Goal: Task Accomplishment & Management: Use online tool/utility

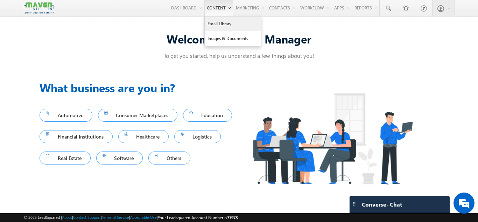
click at [216, 23] on link "Email Library" at bounding box center [233, 23] width 56 height 15
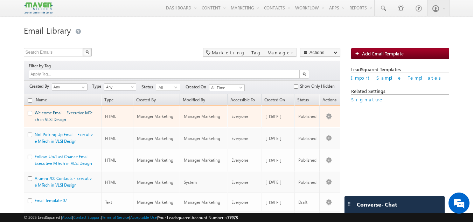
click at [64, 111] on link "Welcome Email - Executive MTech in VLSI Design" at bounding box center [64, 116] width 58 height 12
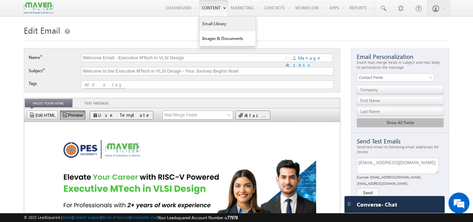
click at [211, 22] on link "Email Library" at bounding box center [227, 23] width 56 height 15
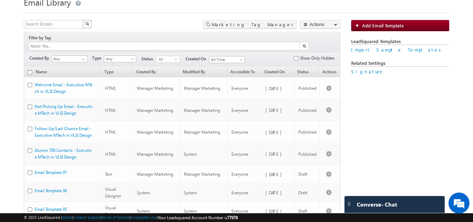
scroll to position [29, 0]
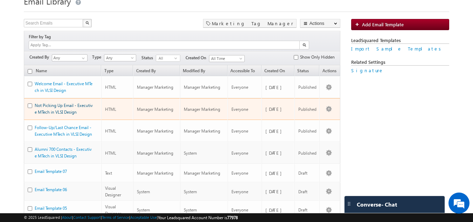
click at [67, 104] on link "Not Picking Up Email - Executive MTech in VLSI Design" at bounding box center [64, 109] width 58 height 12
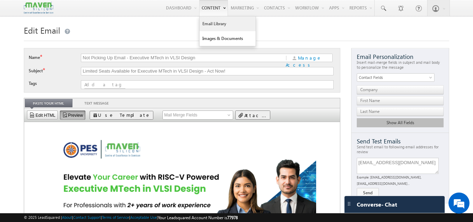
click at [210, 26] on link "Email Library" at bounding box center [227, 23] width 56 height 15
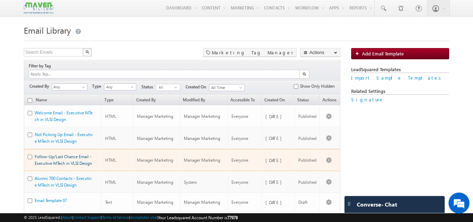
click at [57, 154] on link "Follow-Up/Last Chance Email - Executive MTech in VLSI Design" at bounding box center [63, 160] width 57 height 12
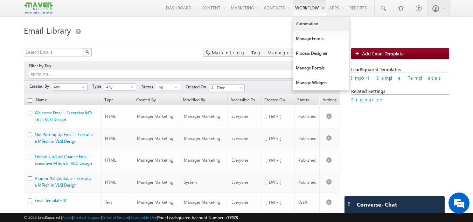
click at [303, 25] on link "Automation" at bounding box center [321, 23] width 56 height 15
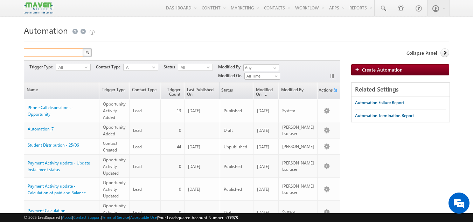
click at [35, 52] on input "text" at bounding box center [54, 52] width 60 height 8
type input "executive"
click at [83, 48] on button "button" at bounding box center [87, 52] width 9 height 8
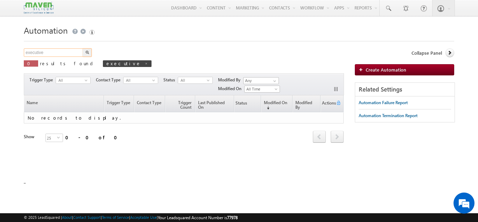
drag, startPoint x: 45, startPoint y: 52, endPoint x: 3, endPoint y: 61, distance: 43.3
click at [3, 61] on body "Menu Manager Marketing manag er@ma ven-s ilico n.com" at bounding box center [239, 99] width 478 height 198
click at [83, 48] on button "button" at bounding box center [87, 52] width 9 height 8
click at [131, 64] on span at bounding box center [132, 63] width 3 height 3
type input "Search Automation"
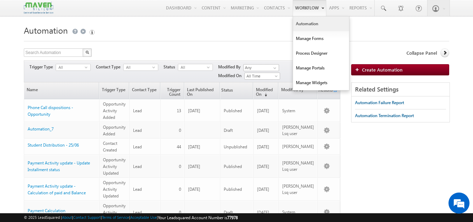
click at [308, 25] on link "Automation" at bounding box center [321, 23] width 56 height 15
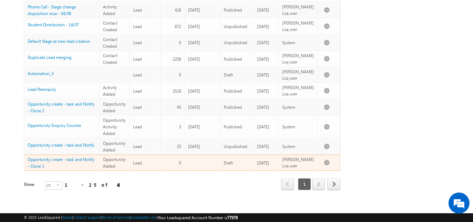
scroll to position [401, 0]
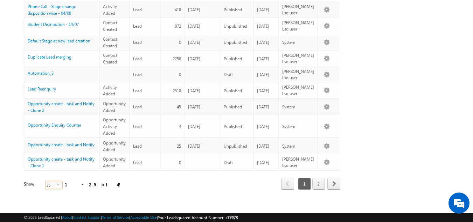
click at [57, 181] on span "select" at bounding box center [60, 187] width 6 height 12
click at [51, 185] on li "100" at bounding box center [49, 186] width 17 height 7
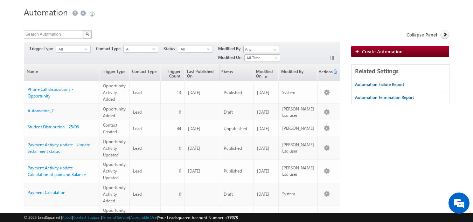
scroll to position [0, 0]
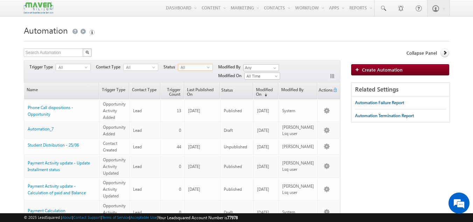
click at [207, 66] on span "All" at bounding box center [192, 67] width 29 height 6
click at [195, 88] on li "Published" at bounding box center [196, 88] width 34 height 7
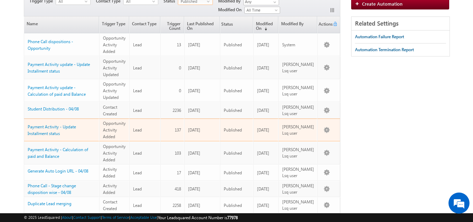
scroll to position [66, 0]
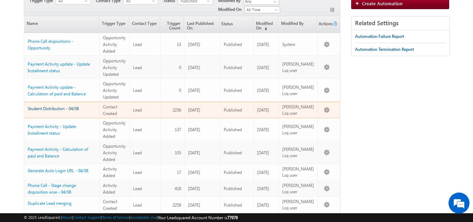
click at [46, 106] on link "Student Distribution - 04/08" at bounding box center [53, 108] width 51 height 5
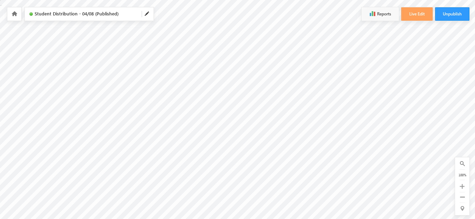
scroll to position [0, 17]
click at [408, 14] on button "Live Edit" at bounding box center [416, 13] width 31 height 13
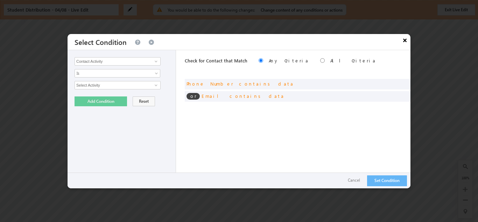
click at [406, 39] on button "×" at bounding box center [404, 40] width 11 height 12
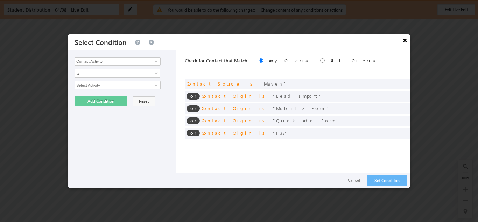
click at [406, 39] on button "×" at bounding box center [404, 40] width 11 height 12
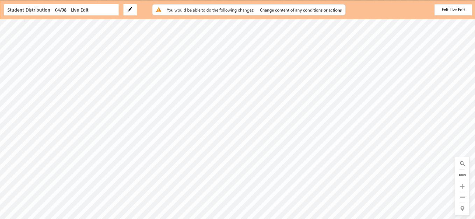
scroll to position [0, 212]
click at [458, 7] on button "Exit Live Edit" at bounding box center [454, 9] width 38 height 11
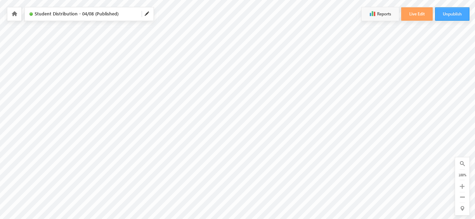
scroll to position [0, 85]
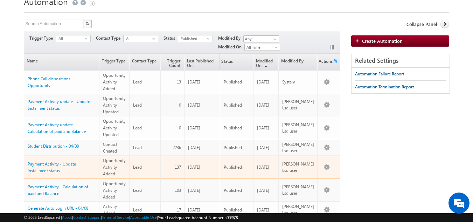
scroll to position [28, 0]
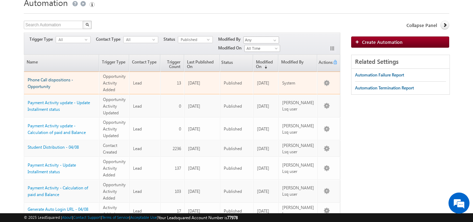
click at [65, 81] on link "Phone Call dispositions - Opportunity" at bounding box center [50, 83] width 45 height 12
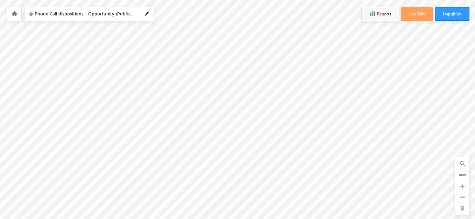
scroll to position [0, 991]
